Goal: Task Accomplishment & Management: Manage account settings

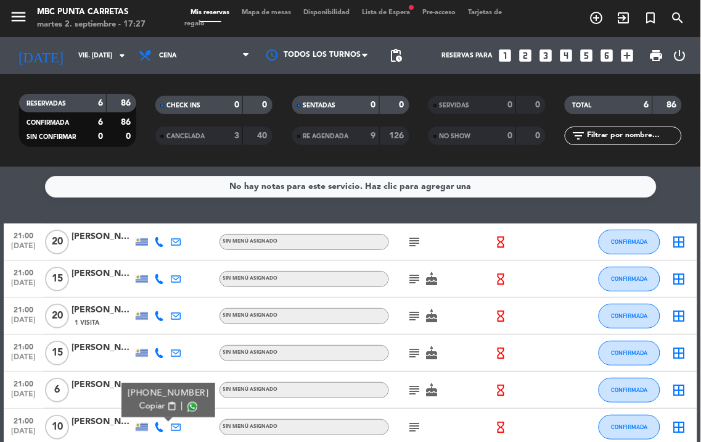
scroll to position [59, 0]
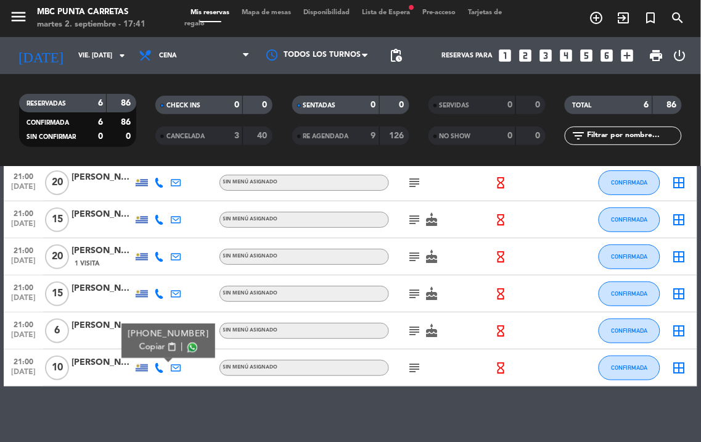
click at [417, 368] on icon "subject" at bounding box center [415, 367] width 15 height 15
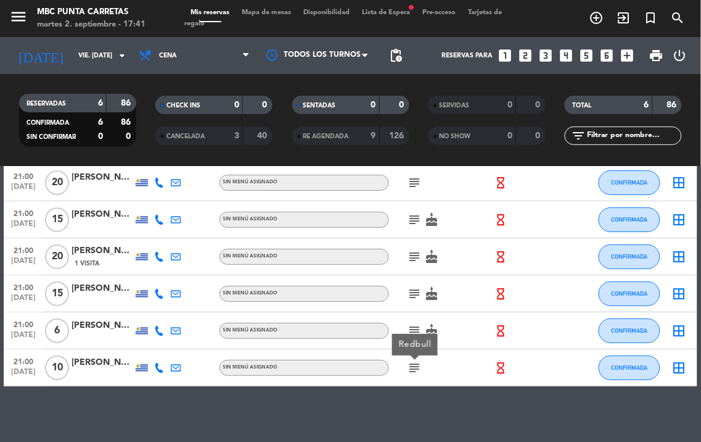
click at [156, 363] on icon at bounding box center [159, 368] width 10 height 10
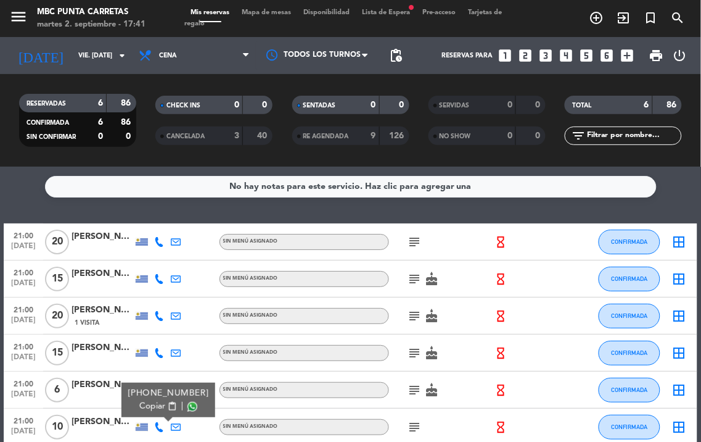
scroll to position [65, 0]
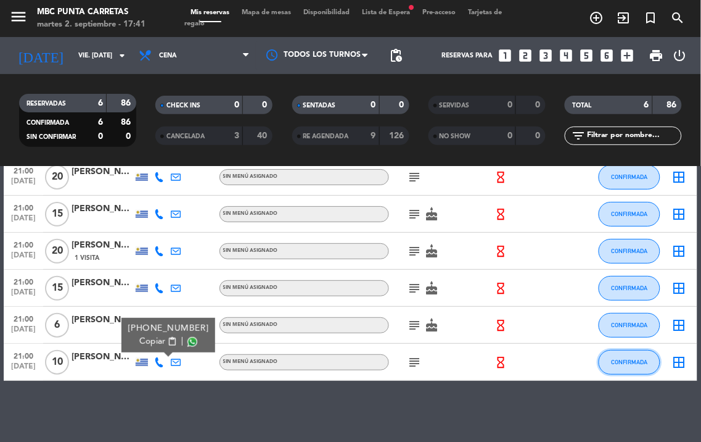
click at [648, 366] on button "CONFIRMADA" at bounding box center [630, 362] width 62 height 25
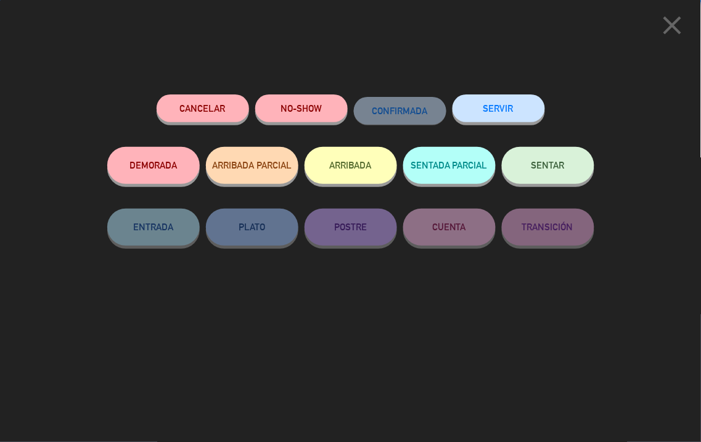
click at [223, 107] on button "Cancelar" at bounding box center [203, 108] width 93 height 28
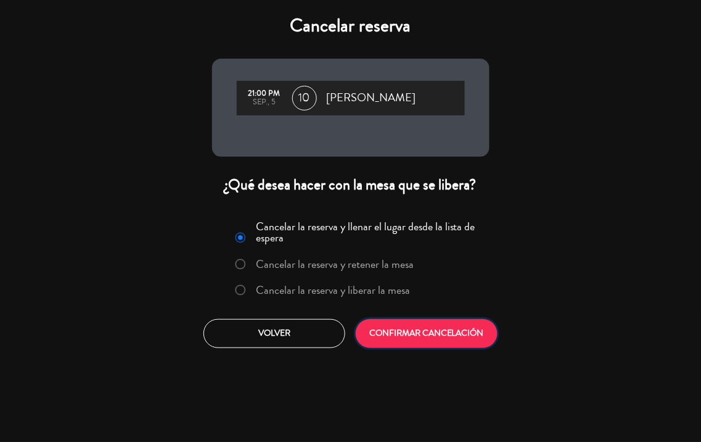
click at [438, 340] on button "CONFIRMAR CANCELACIÓN" at bounding box center [427, 333] width 142 height 29
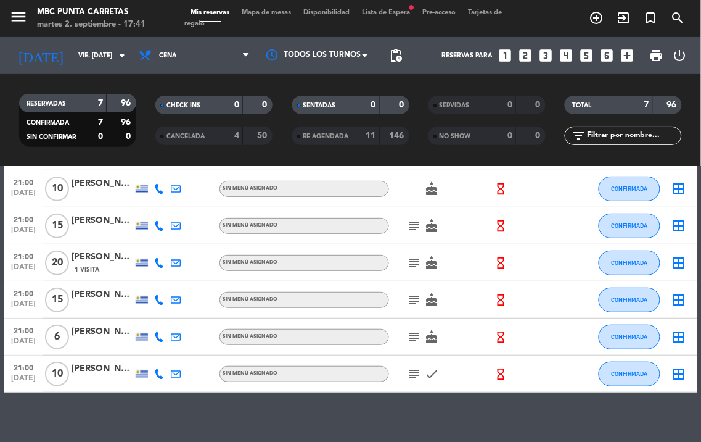
scroll to position [102, 0]
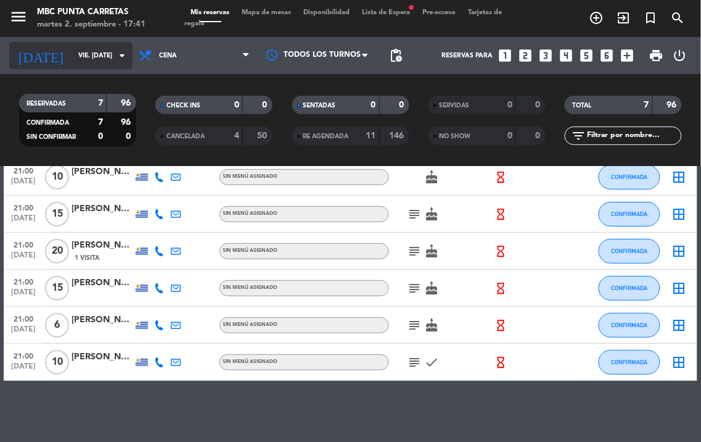
click at [113, 56] on input "vie. [DATE]" at bounding box center [117, 56] width 91 height 20
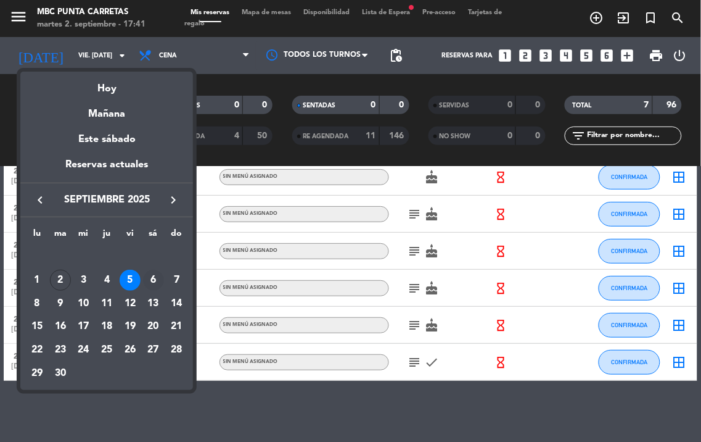
click at [152, 275] on div "6" at bounding box center [153, 280] width 21 height 21
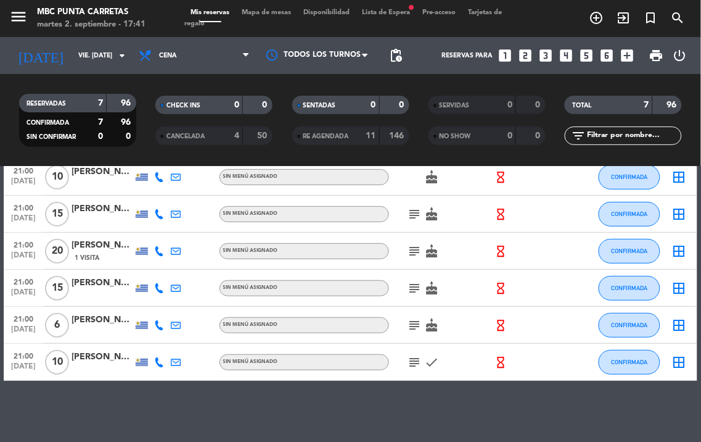
type input "sáb. [DATE]"
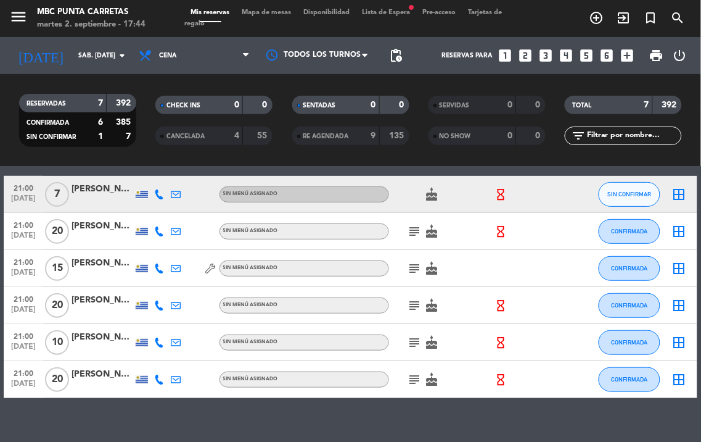
click at [159, 229] on icon at bounding box center [159, 231] width 10 height 10
click at [161, 377] on icon at bounding box center [159, 379] width 10 height 10
click at [415, 379] on icon "subject" at bounding box center [415, 379] width 15 height 15
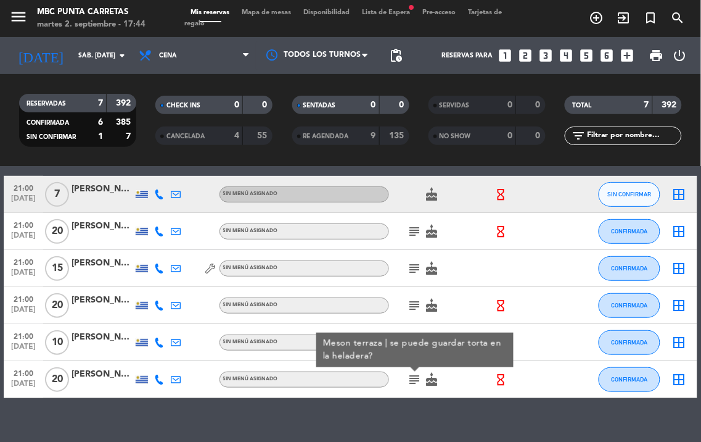
click at [159, 374] on icon at bounding box center [159, 379] width 10 height 10
